Goal: Task Accomplishment & Management: Manage account settings

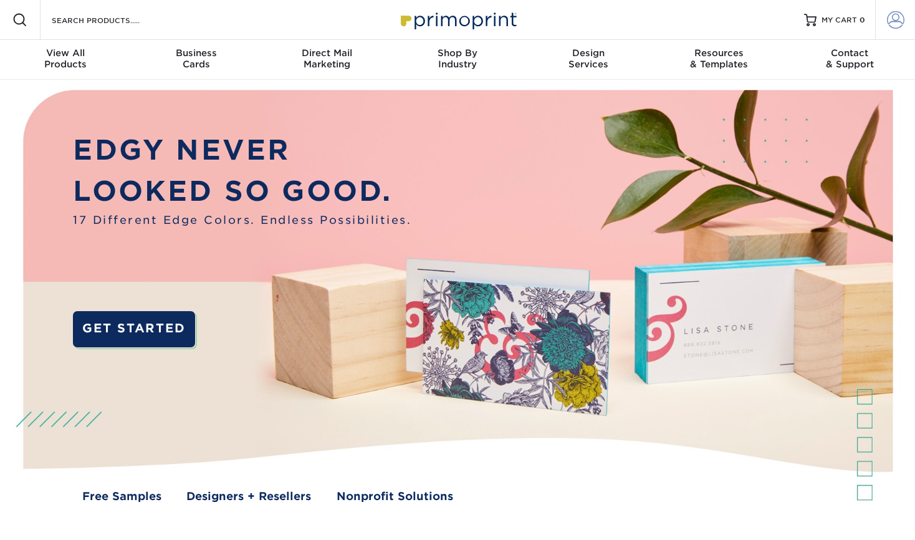
click at [907, 17] on link "Account" at bounding box center [895, 20] width 40 height 40
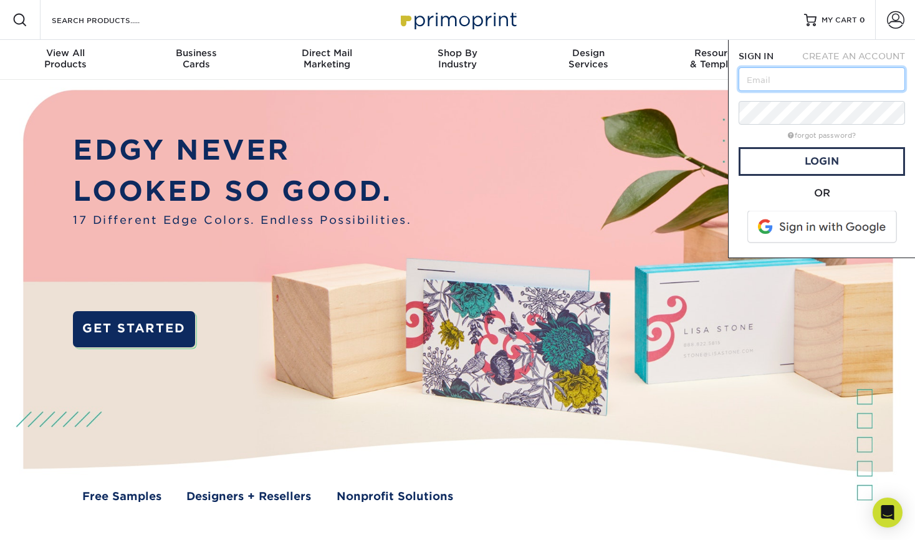
type input "[EMAIL_ADDRESS][DOMAIN_NAME]"
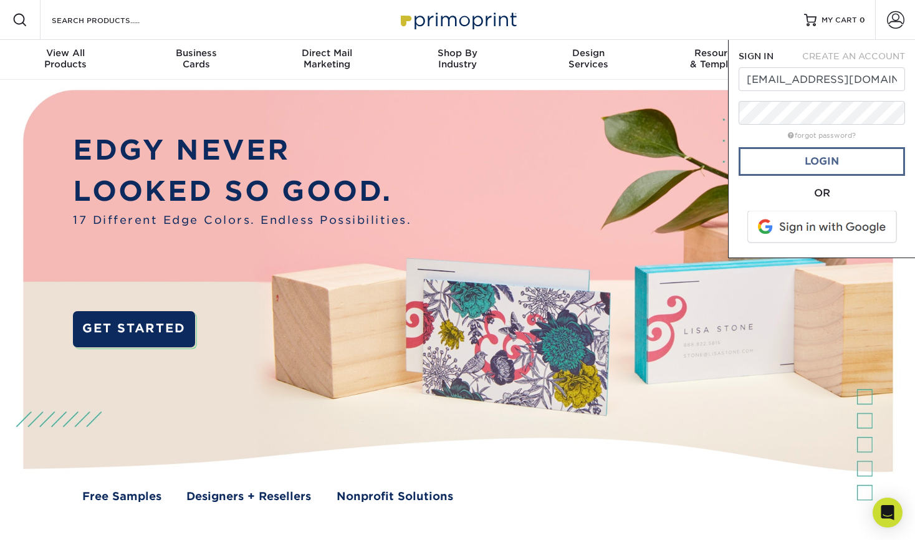
click at [790, 153] on link "Login" at bounding box center [822, 161] width 166 height 29
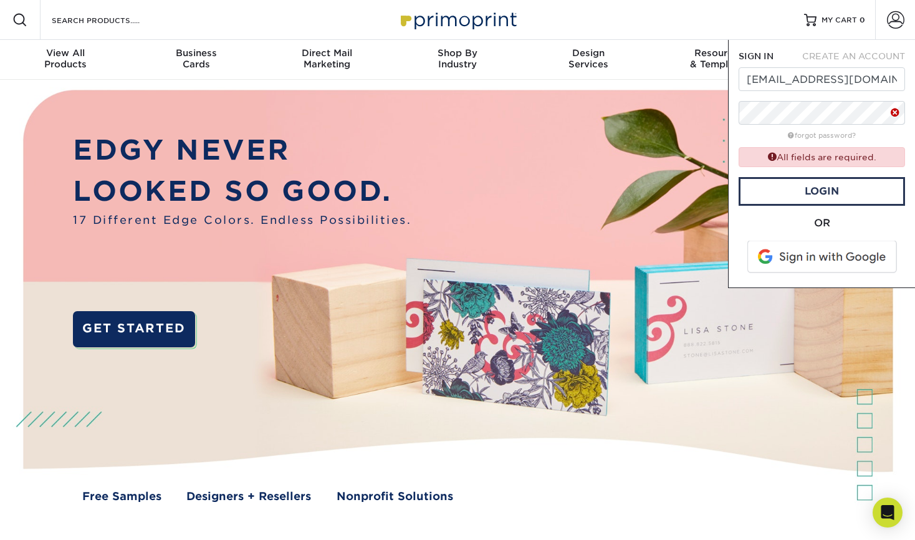
click at [216, 15] on div "Resources Menu Search Products Account SIGN IN CREATE AN ACCOUNT [EMAIL_ADDRESS…" at bounding box center [457, 20] width 915 height 40
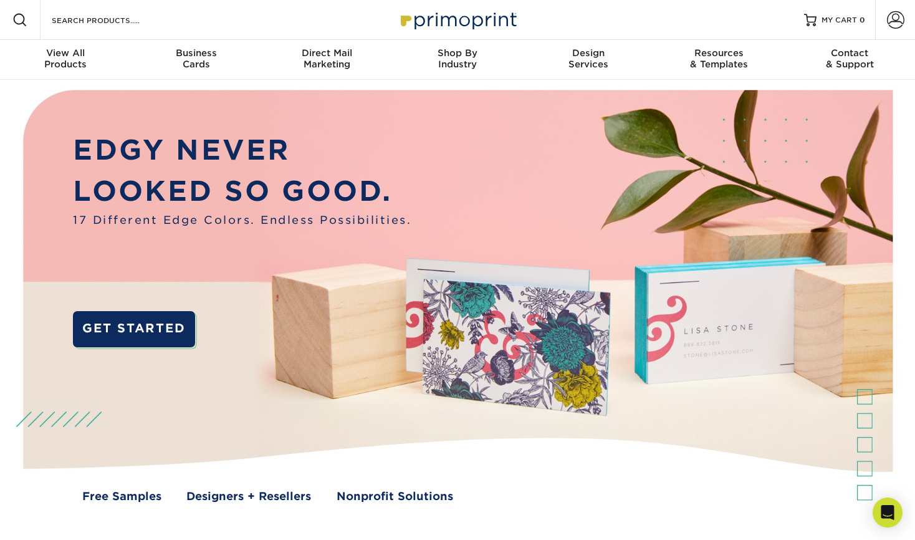
click at [403, 22] on img at bounding box center [457, 19] width 125 height 27
click at [877, 14] on link "Account" at bounding box center [895, 20] width 40 height 40
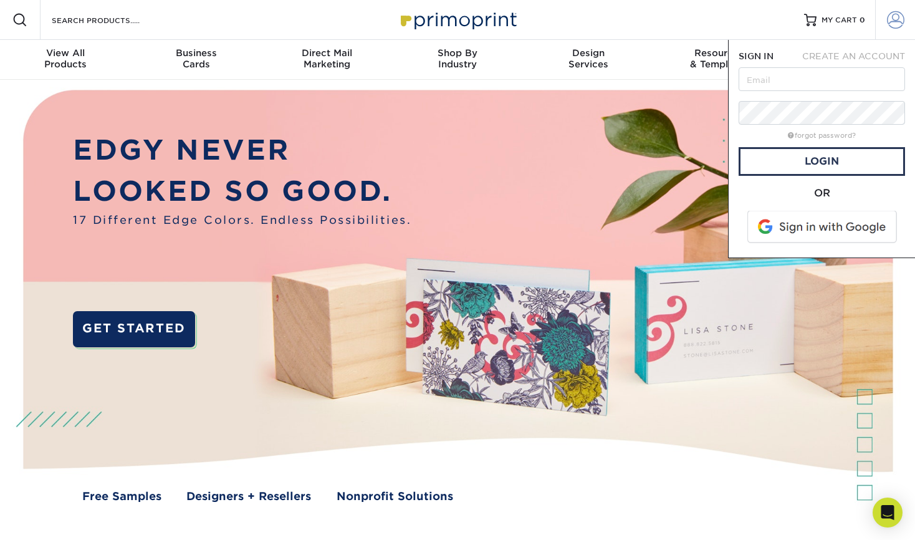
click at [891, 15] on span at bounding box center [895, 19] width 17 height 17
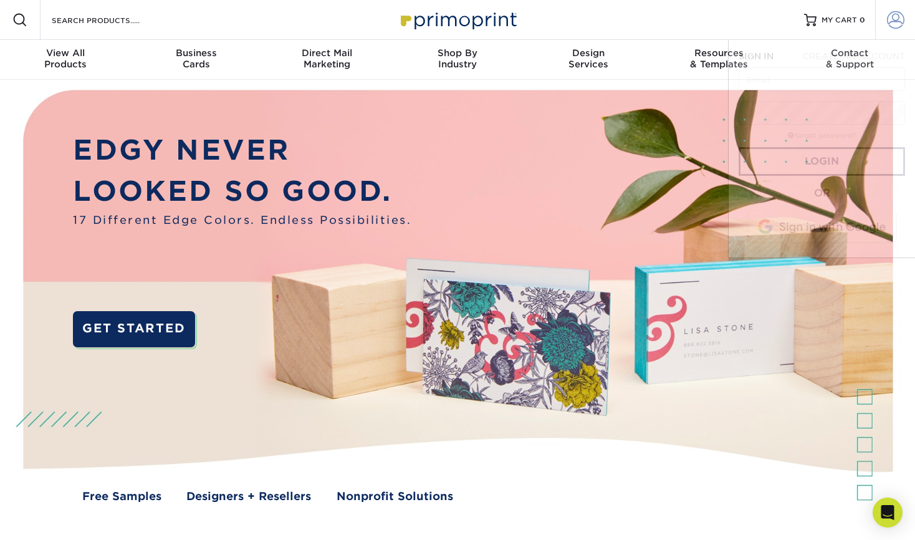
click at [891, 15] on span at bounding box center [895, 19] width 17 height 17
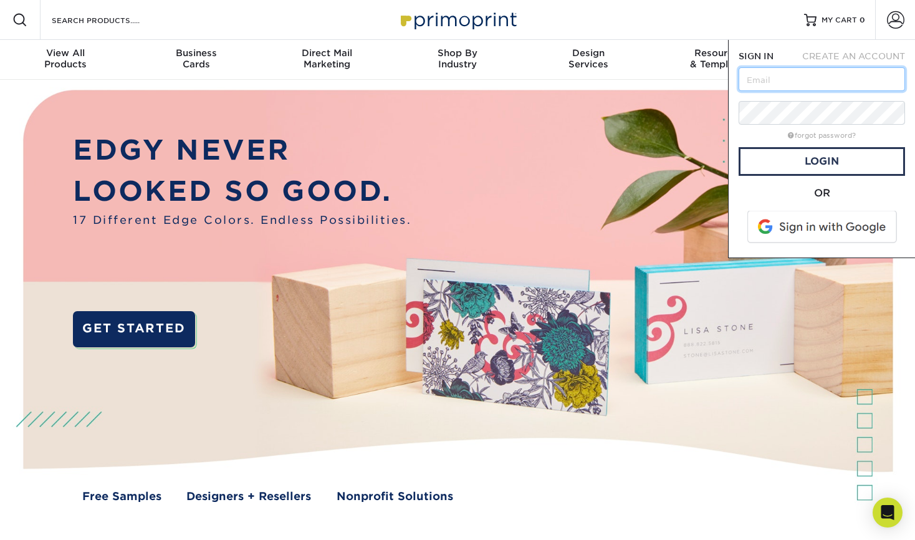
click at [812, 88] on input "text" at bounding box center [822, 79] width 166 height 24
type input "[EMAIL_ADDRESS][DOMAIN_NAME]"
click at [793, 98] on form "SIGN IN CREATE AN ACCOUNT [EMAIL_ADDRESS][DOMAIN_NAME] forgot password? All fie…" at bounding box center [822, 149] width 166 height 198
